Goal: Task Accomplishment & Management: Complete application form

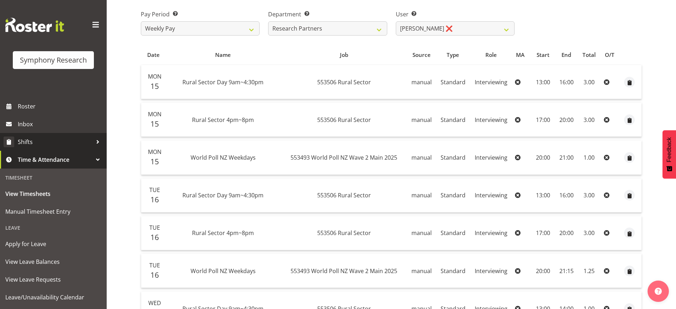
scroll to position [89, 0]
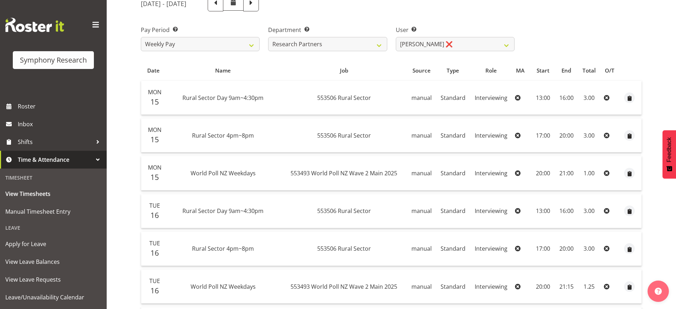
click at [92, 156] on div at bounding box center [97, 159] width 11 height 11
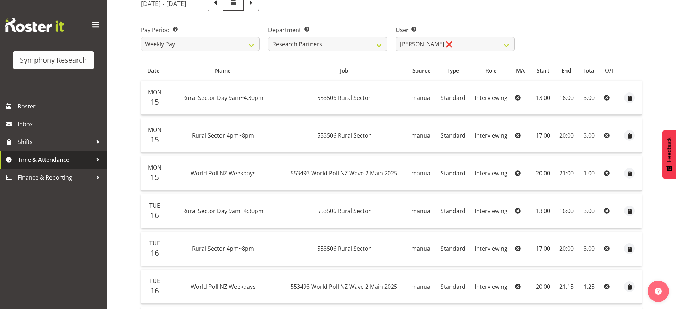
click at [78, 155] on span "Time & Attendance" at bounding box center [55, 159] width 75 height 11
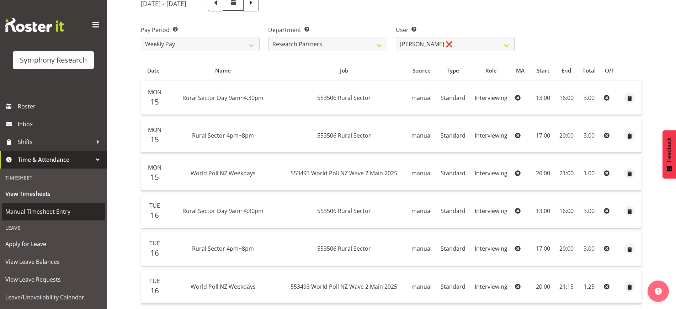
click at [50, 214] on span "Manual Timesheet Entry" at bounding box center [53, 211] width 96 height 11
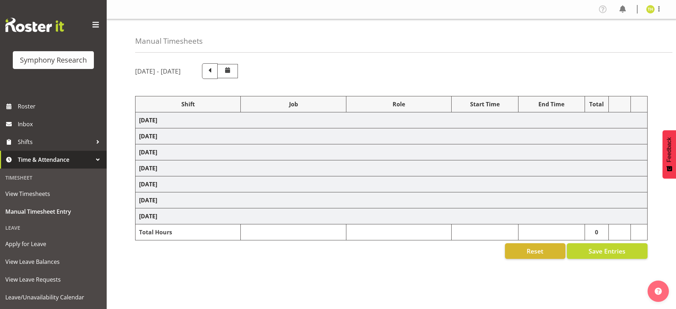
select select "81561"
select select "10587"
select select "47"
select select "81298"
select select "10587"
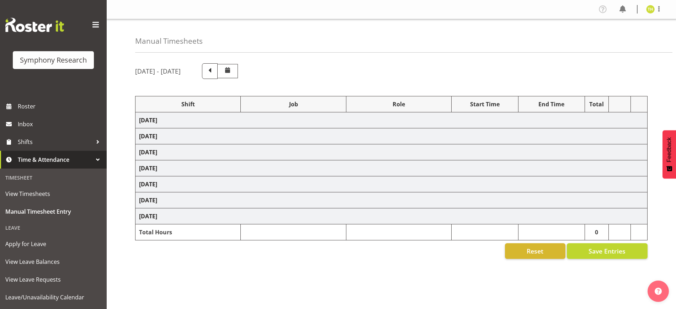
select select "47"
select select "56692"
select select "10499"
select select "47"
select select "41604"
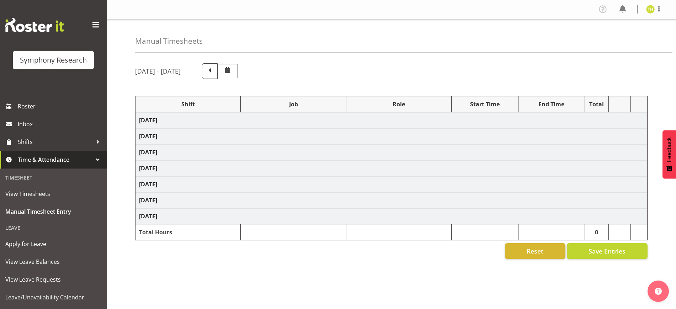
select select "10527"
select select "47"
select select "81298"
select select "10587"
select select "47"
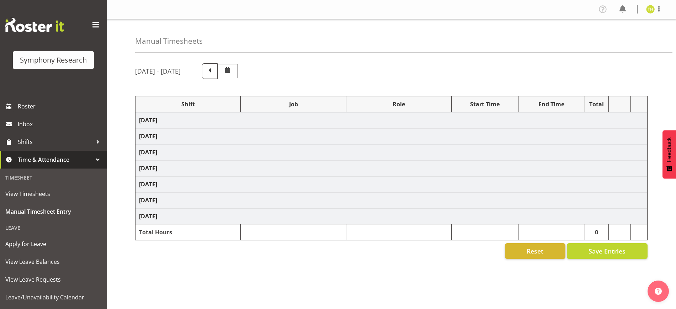
select select "56692"
select select "10499"
select select "47"
select select "81561"
select select "10587"
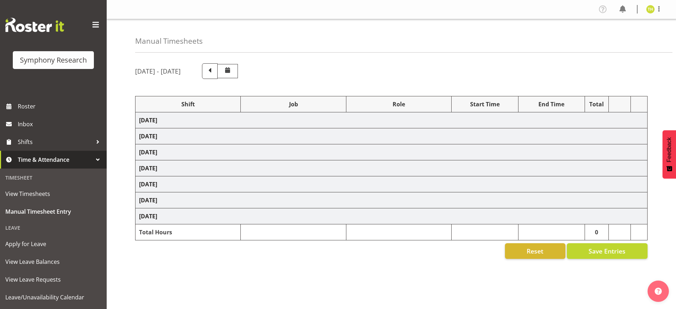
select select "47"
select select "81298"
select select "10587"
select select "47"
select select "41604"
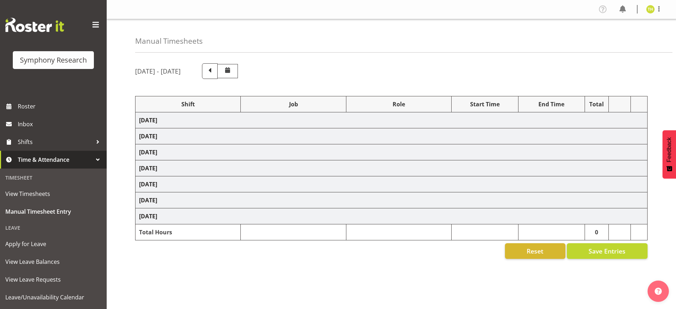
select select "10527"
select select "47"
select select "57511"
select select "10499"
select select "47"
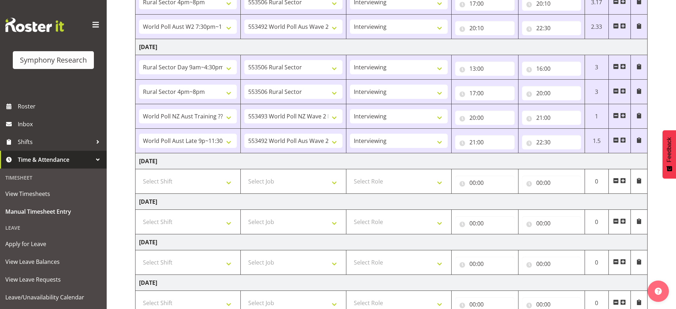
scroll to position [267, 0]
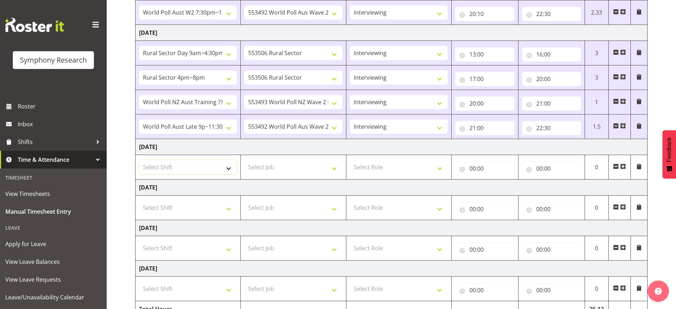
click at [192, 161] on select "Select Shift !!Weekend Residential (Roster IT Shift Label) *Business 9/10am ~ 4…" at bounding box center [188, 167] width 98 height 14
select select "81298"
click at [139, 160] on select "Select Shift !!Weekend Residential (Roster IT Shift Label) *Business 9/10am ~ 4…" at bounding box center [188, 167] width 98 height 14
click at [274, 166] on select "Select Job 550060 IF Admin 553492 World Poll Aus Wave 2 Main 2025 553493 World …" at bounding box center [293, 167] width 98 height 14
select select "10587"
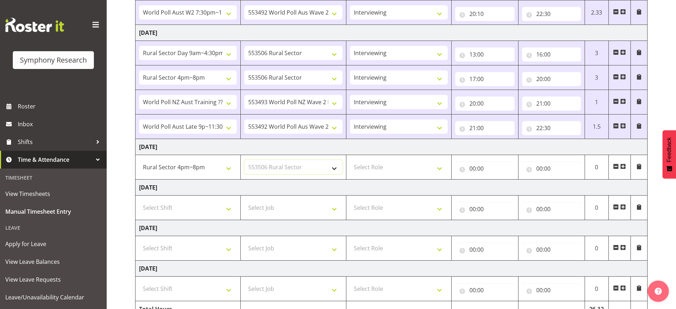
click at [244, 160] on select "Select Job 550060 IF Admin 553492 World Poll Aus Wave 2 Main 2025 553493 World …" at bounding box center [293, 167] width 98 height 14
click at [383, 181] on td "Friday 26th September 2025" at bounding box center [391, 188] width 512 height 16
click at [387, 165] on select "Select Role Briefing Interviewing" at bounding box center [399, 167] width 98 height 14
select select "47"
click at [350, 160] on select "Select Role Briefing Interviewing" at bounding box center [399, 167] width 98 height 14
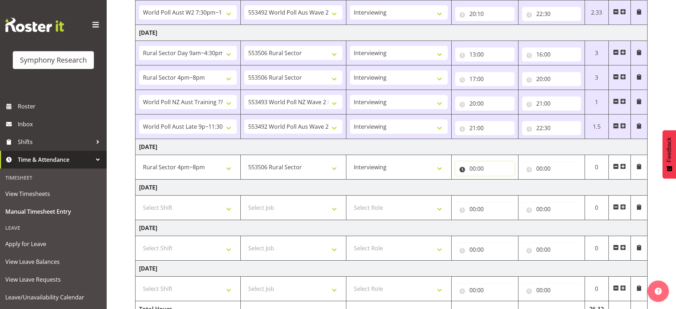
click at [477, 169] on input "00:00" at bounding box center [484, 168] width 59 height 14
click at [507, 188] on select "00 01 02 03 04 05 06 07 08 09 10 11 12 13 14 15 16 17 18 19 20 21 22 23" at bounding box center [504, 187] width 16 height 14
select select "17"
click at [496, 180] on select "00 01 02 03 04 05 06 07 08 09 10 11 12 13 14 15 16 17 18 19 20 21 22 23" at bounding box center [504, 187] width 16 height 14
type input "17:00"
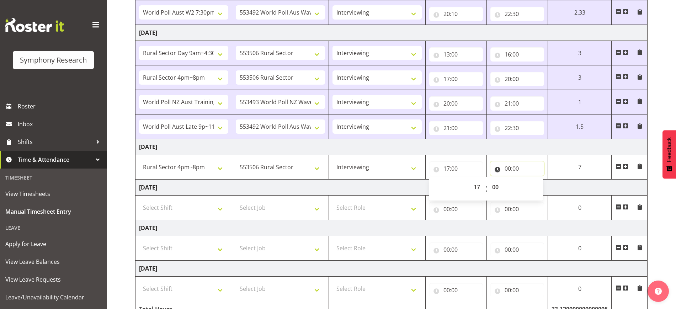
click at [508, 167] on input "00:00" at bounding box center [517, 168] width 54 height 14
click at [536, 187] on select "00 01 02 03 04 05 06 07 08 09 10 11 12 13 14 15 16 17 18 19 20 21 22 23" at bounding box center [539, 187] width 16 height 14
select select "20"
click at [547, 180] on select "00 01 02 03 04 05 06 07 08 09 10 11 12 13 14 15 16 17 18 19 20 21 22 23" at bounding box center [539, 187] width 16 height 14
type input "20:00"
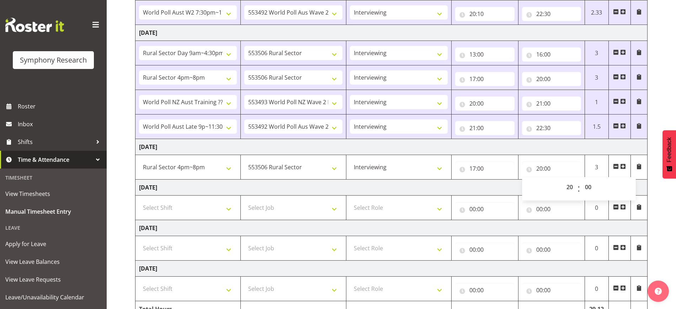
click at [538, 151] on td "Thursday 25th September 2025" at bounding box center [391, 147] width 512 height 16
click at [624, 167] on span at bounding box center [623, 167] width 6 height 6
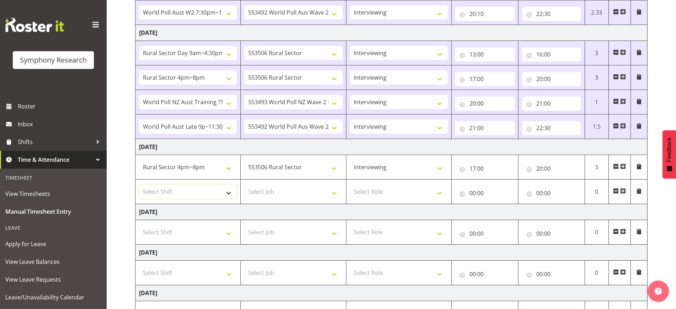
click at [187, 188] on select "Select Shift !!Weekend Residential (Roster IT Shift Label) *Business 9/10am ~ 4…" at bounding box center [188, 192] width 98 height 14
select select "57511"
click at [139, 185] on select "Select Shift !!Weekend Residential (Roster IT Shift Label) *Business 9/10am ~ 4…" at bounding box center [188, 192] width 98 height 14
click at [279, 194] on select "Select Job 550060 IF Admin 553492 World Poll Aus Wave 2 Main 2025 553493 World …" at bounding box center [293, 192] width 98 height 14
select select "10499"
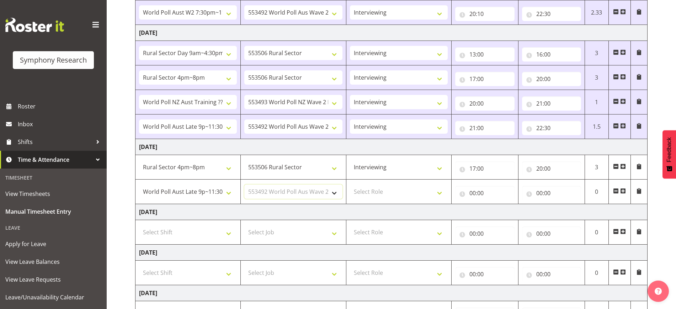
click at [244, 185] on select "Select Job 550060 IF Admin 553492 World Poll Aus Wave 2 Main 2025 553493 World …" at bounding box center [293, 192] width 98 height 14
click at [387, 197] on select "Select Role Briefing Interviewing" at bounding box center [399, 192] width 98 height 14
select select "47"
click at [350, 185] on select "Select Role Briefing Interviewing" at bounding box center [399, 192] width 98 height 14
click at [477, 192] on input "00:00" at bounding box center [484, 193] width 59 height 14
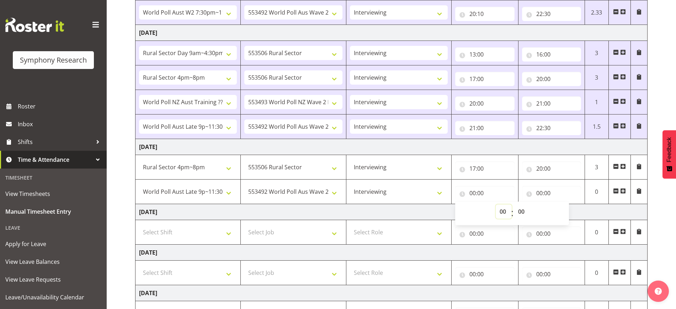
click at [504, 212] on select "00 01 02 03 04 05 06 07 08 09 10 11 12 13 14 15 16 17 18 19 20 21 22 23" at bounding box center [504, 211] width 16 height 14
select select "20"
click at [496, 204] on select "00 01 02 03 04 05 06 07 08 09 10 11 12 13 14 15 16 17 18 19 20 21 22 23" at bounding box center [504, 211] width 16 height 14
type input "20:00"
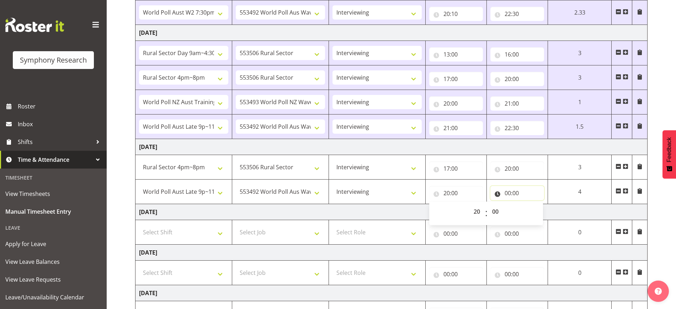
click at [510, 192] on input "00:00" at bounding box center [517, 193] width 54 height 14
click at [534, 210] on select "00 01 02 03 04 05 06 07 08 09 10 11 12 13 14 15 16 17 18 19 20 21 22 23" at bounding box center [539, 211] width 16 height 14
select select "22"
click at [547, 204] on select "00 01 02 03 04 05 06 07 08 09 10 11 12 13 14 15 16 17 18 19 20 21 22 23" at bounding box center [539, 211] width 16 height 14
type input "22:00"
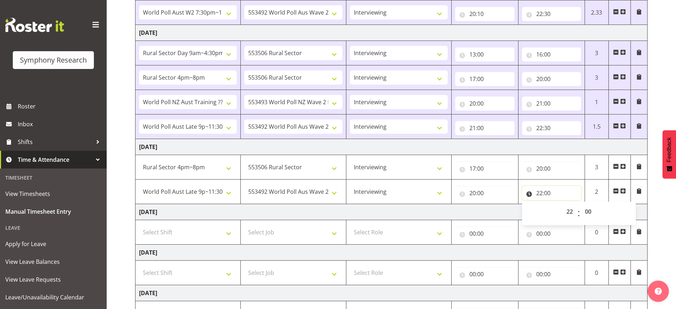
click at [546, 192] on input "22:00" at bounding box center [551, 193] width 59 height 14
click at [546, 191] on input "22:00" at bounding box center [551, 193] width 59 height 14
click at [589, 213] on select "00 01 02 03 04 05 06 07 08 09 10 11 12 13 14 15 16 17 18 19 20 21 22 23 24 25 2…" at bounding box center [589, 211] width 16 height 14
select select "30"
click at [581, 204] on select "00 01 02 03 04 05 06 07 08 09 10 11 12 13 14 15 16 17 18 19 20 21 22 23 24 25 2…" at bounding box center [589, 211] width 16 height 14
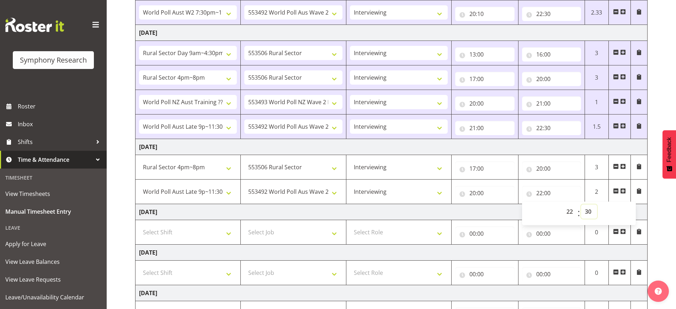
type input "22:30"
click at [572, 142] on td "Thursday 25th September 2025" at bounding box center [391, 147] width 512 height 16
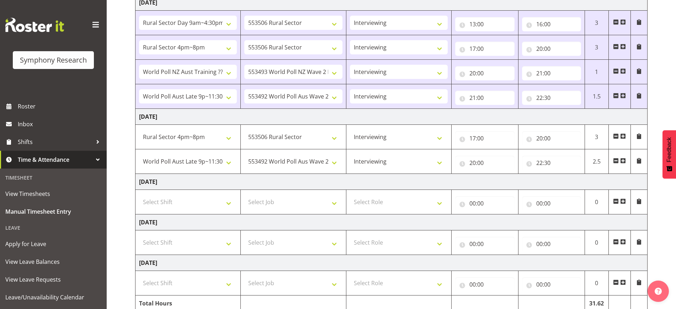
scroll to position [330, 0]
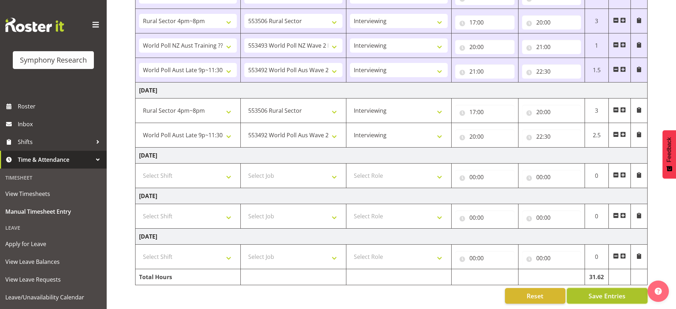
click at [615, 291] on span "Save Entries" at bounding box center [606, 295] width 37 height 9
